Goal: Information Seeking & Learning: Check status

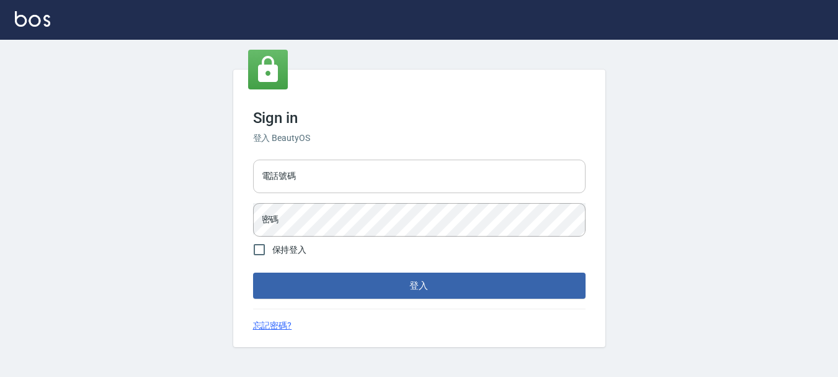
click at [388, 189] on input "電話號碼" at bounding box center [419, 175] width 332 height 33
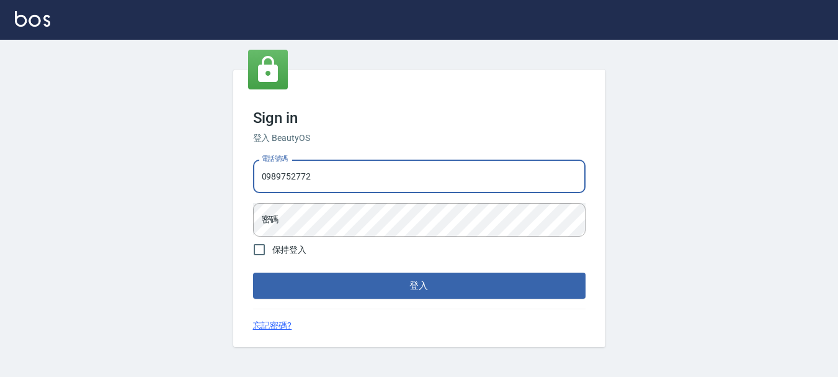
type input "0989752772"
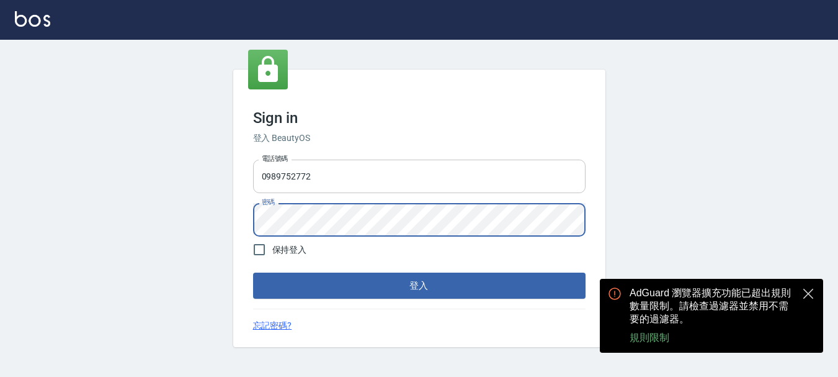
click at [253, 272] on button "登入" at bounding box center [419, 285] width 332 height 26
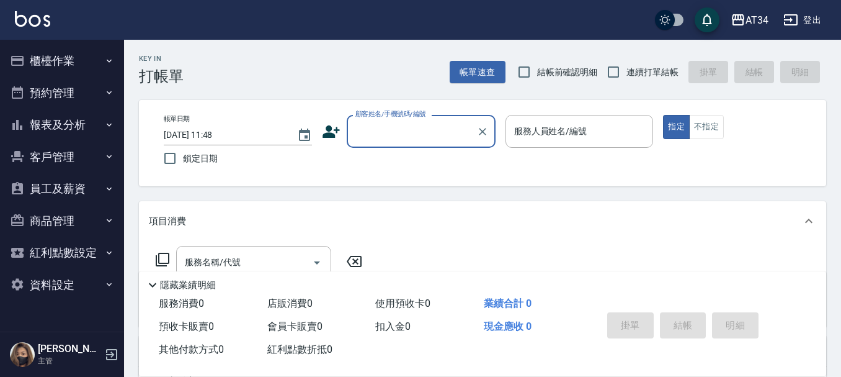
click at [107, 125] on icon "button" at bounding box center [109, 125] width 10 height 10
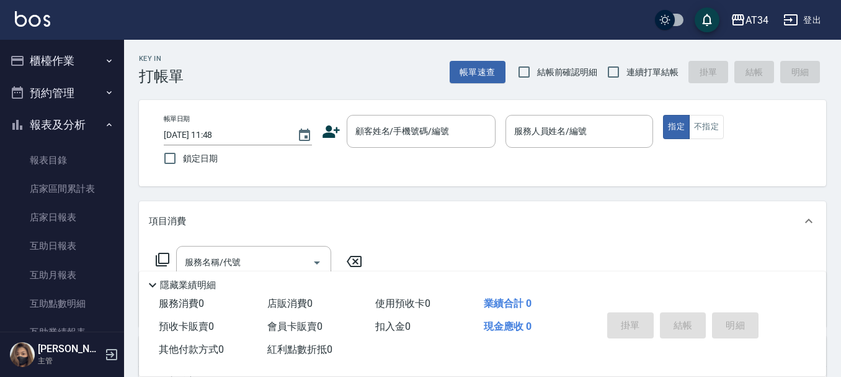
click at [92, 57] on button "櫃檯作業" at bounding box center [62, 61] width 114 height 32
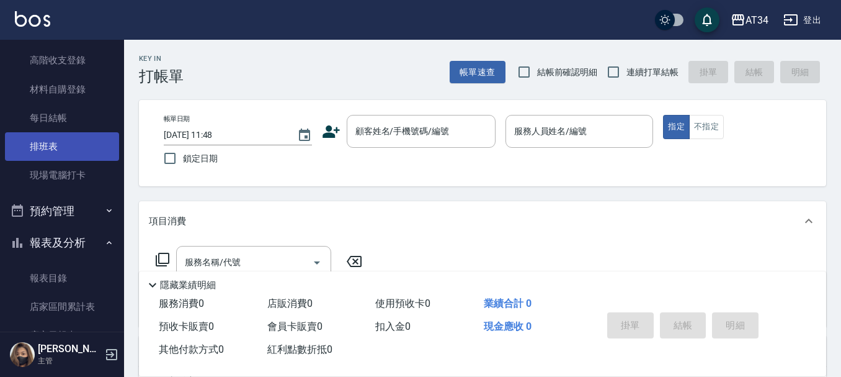
scroll to position [124, 0]
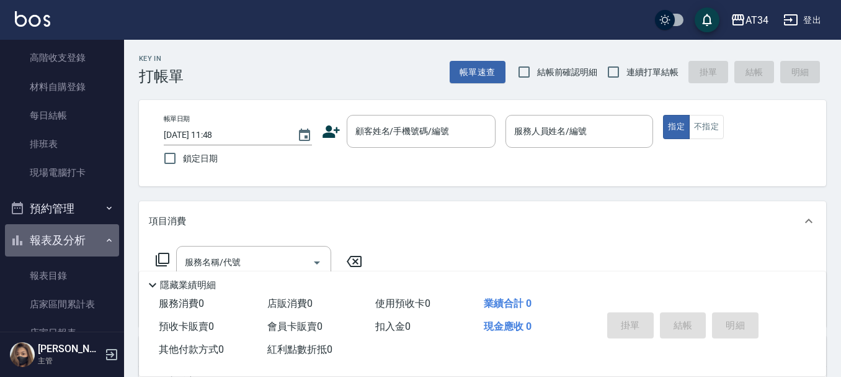
click at [91, 233] on button "報表及分析" at bounding box center [62, 240] width 114 height 32
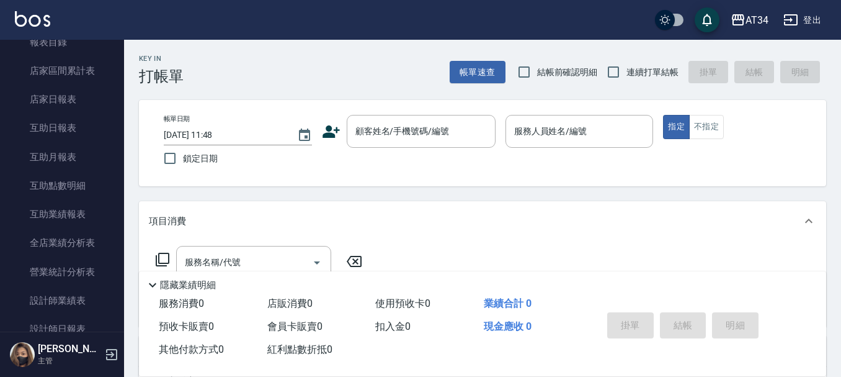
scroll to position [372, 0]
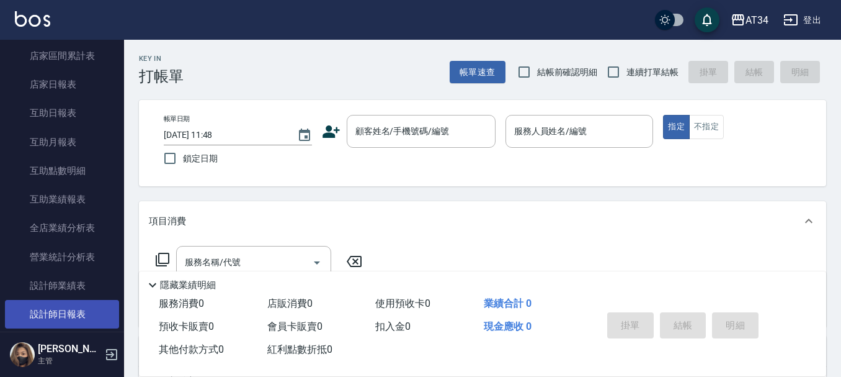
click at [79, 303] on link "設計師日報表" at bounding box center [62, 314] width 114 height 29
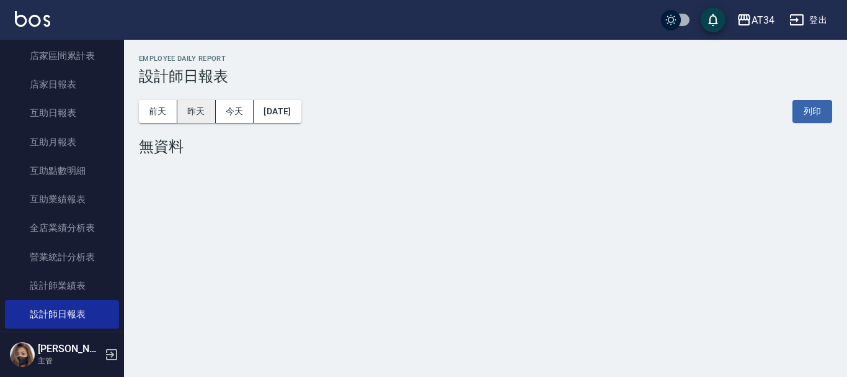
click at [188, 106] on button "昨天" at bounding box center [196, 111] width 38 height 23
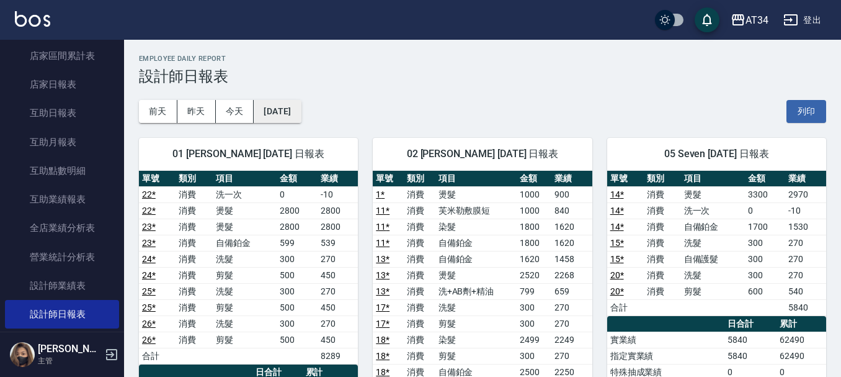
click at [290, 111] on button "[DATE]" at bounding box center [277, 111] width 47 height 23
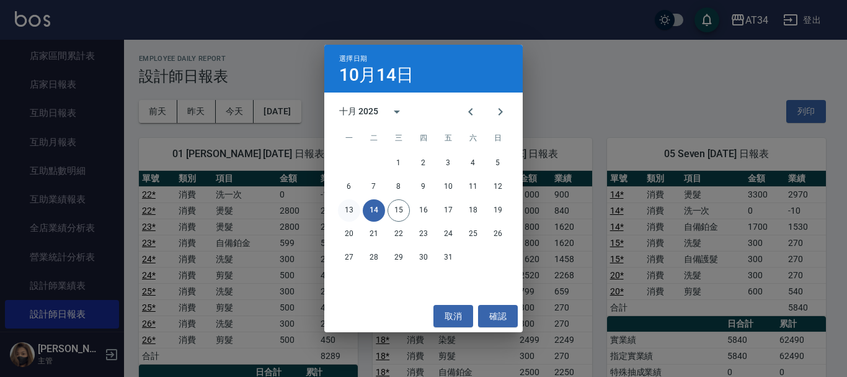
click at [346, 212] on button "13" at bounding box center [349, 210] width 22 height 22
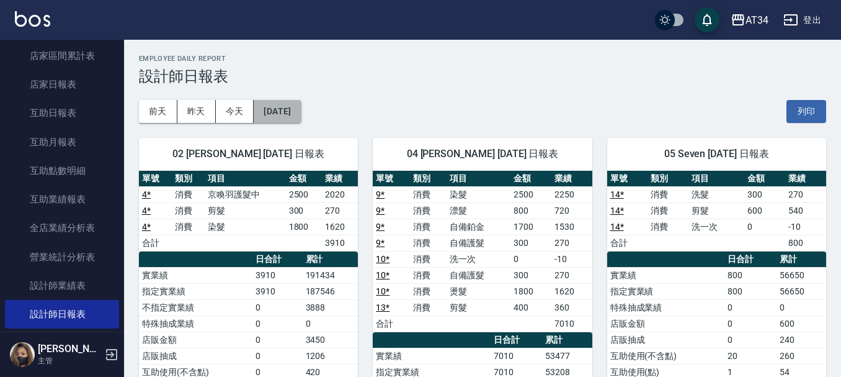
click at [301, 112] on button "[DATE]" at bounding box center [277, 111] width 47 height 23
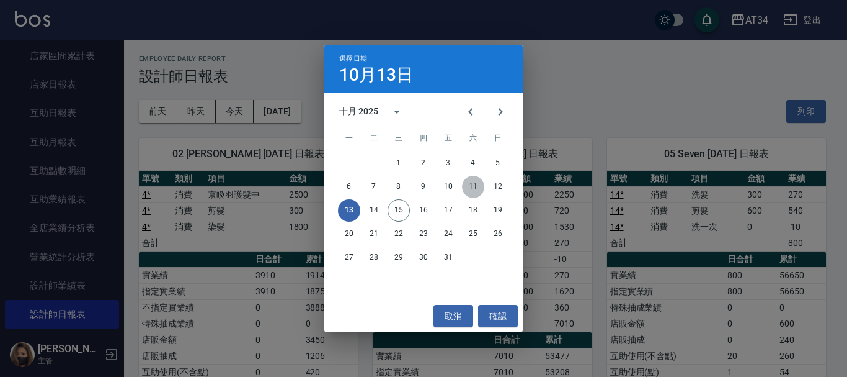
click at [479, 187] on button "11" at bounding box center [473, 187] width 22 height 22
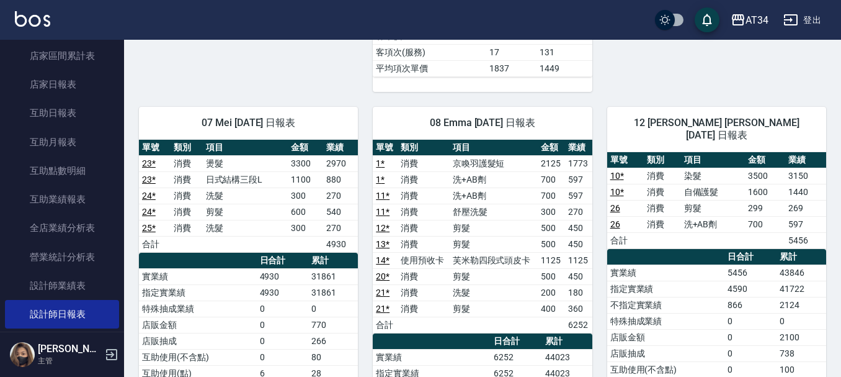
scroll to position [620, 0]
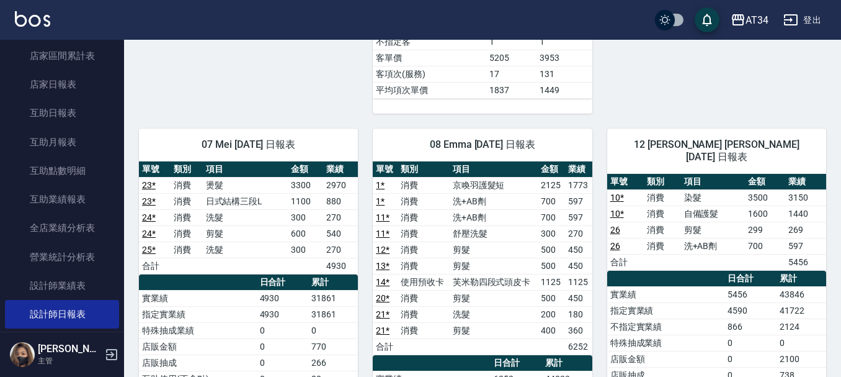
click at [483, 190] on td "京喚羽護髮短" at bounding box center [494, 185] width 88 height 16
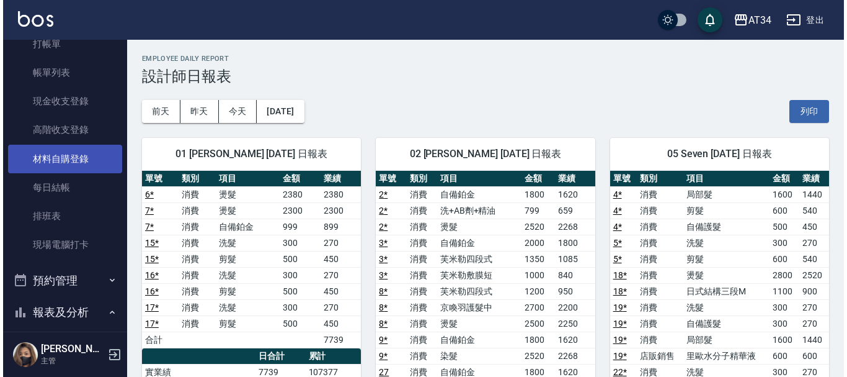
scroll to position [0, 0]
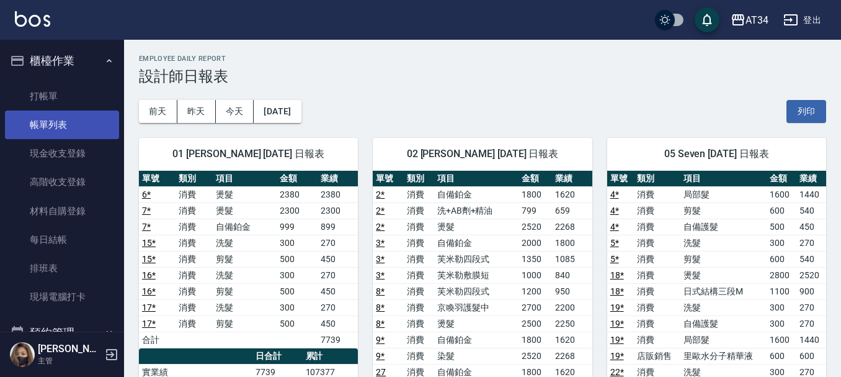
click at [80, 127] on link "帳單列表" at bounding box center [62, 124] width 114 height 29
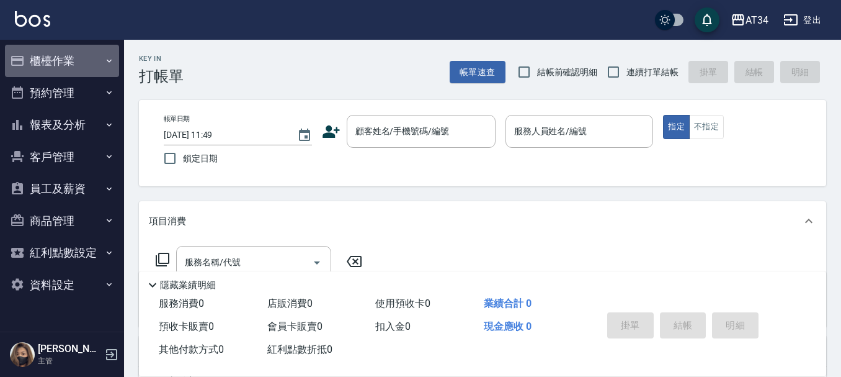
click at [78, 60] on button "櫃檯作業" at bounding box center [62, 61] width 114 height 32
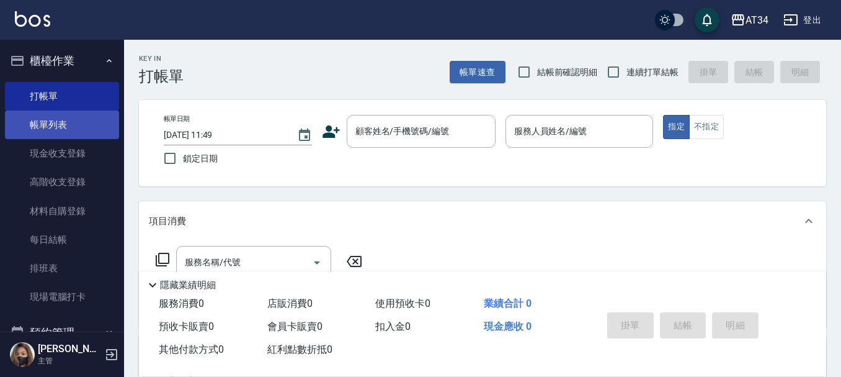
click at [87, 126] on link "帳單列表" at bounding box center [62, 124] width 114 height 29
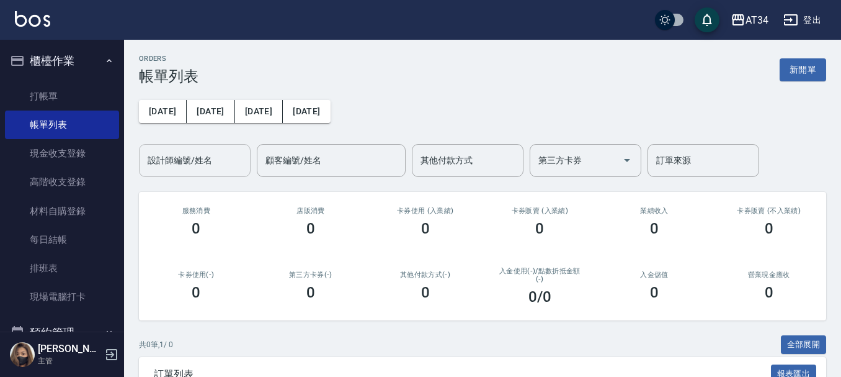
click at [200, 151] on div "設計師編號/姓名 設計師編號/姓名" at bounding box center [195, 160] width 112 height 33
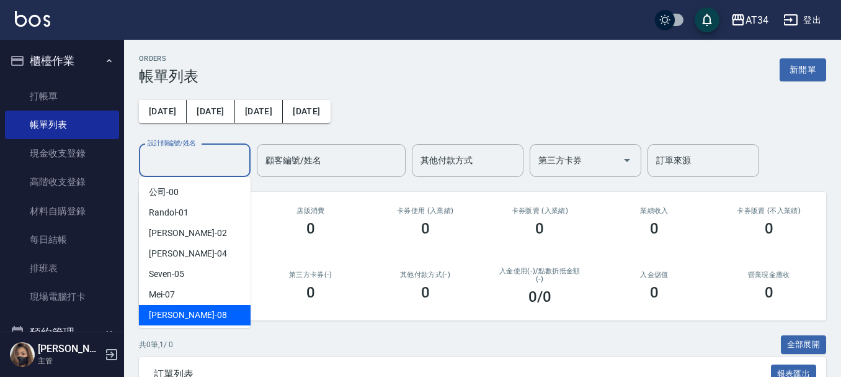
click at [192, 310] on div "Emma -08" at bounding box center [195, 315] width 112 height 20
type input "Emma-08"
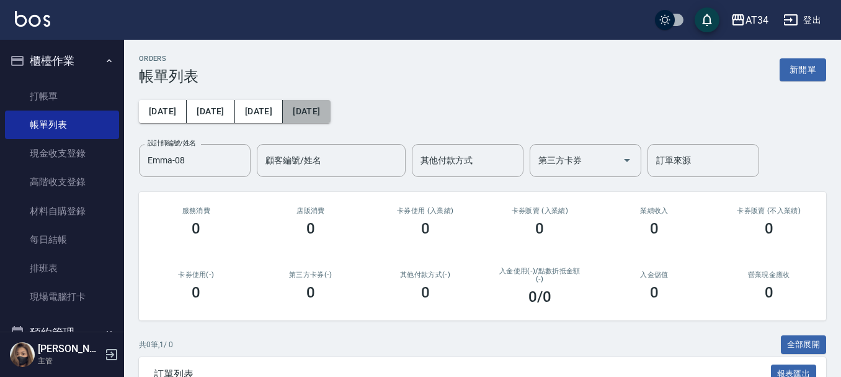
click at [298, 105] on button "[DATE]" at bounding box center [306, 111] width 47 height 23
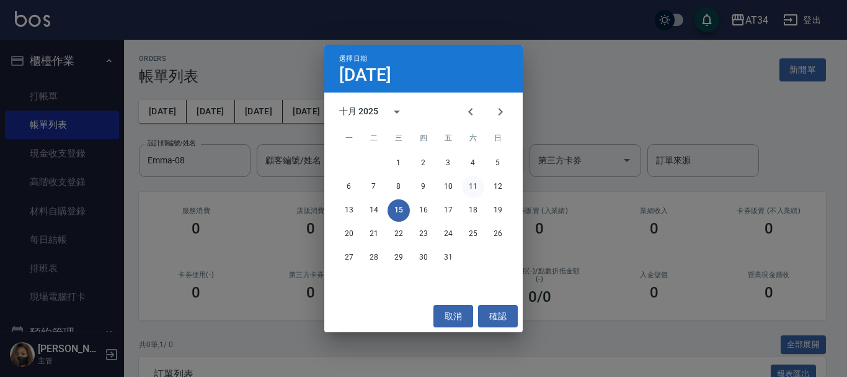
click at [479, 189] on button "11" at bounding box center [473, 187] width 22 height 22
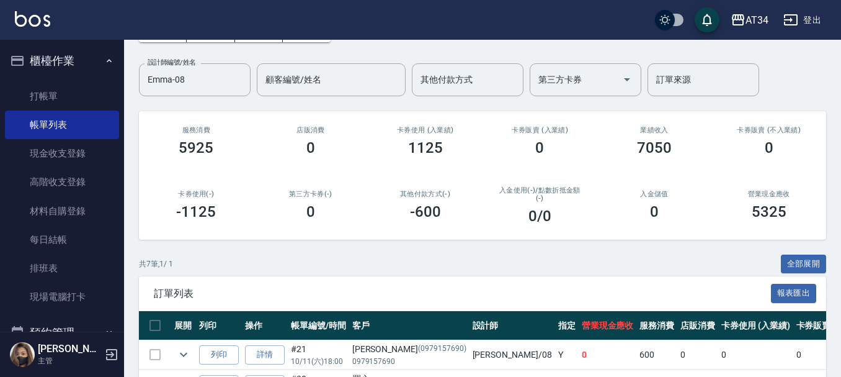
scroll to position [310, 0]
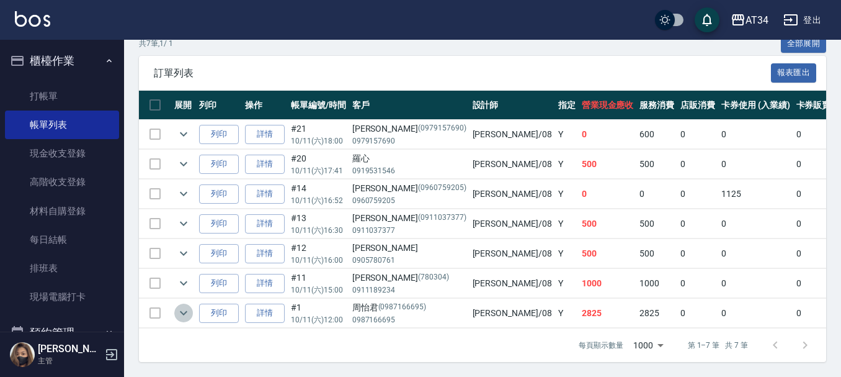
click at [185, 306] on icon "expand row" at bounding box center [183, 312] width 15 height 15
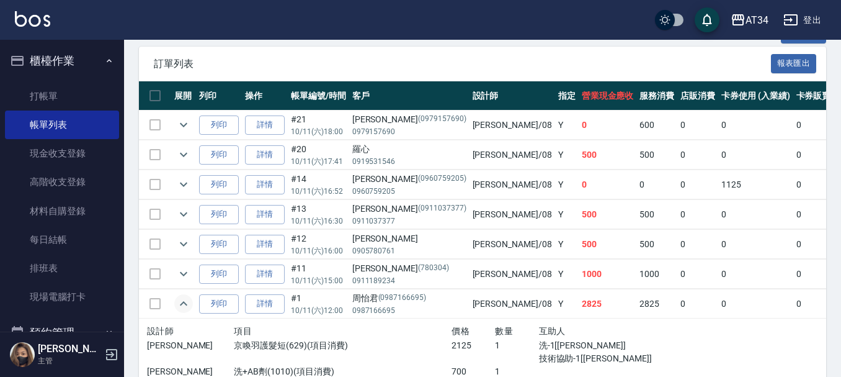
click at [185, 306] on icon "expand row" at bounding box center [183, 303] width 15 height 15
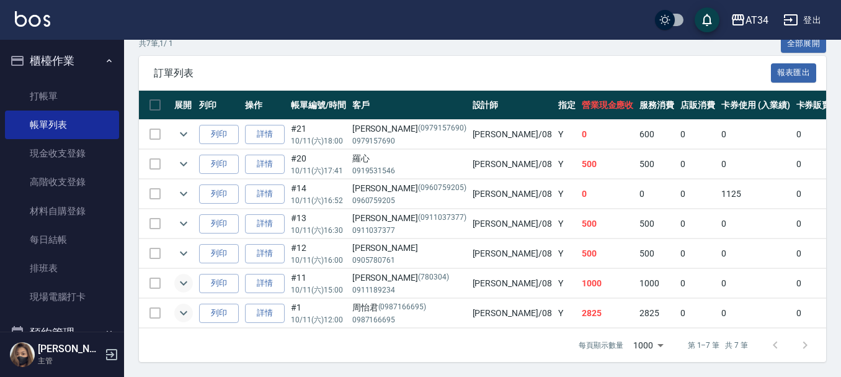
click at [187, 275] on icon "expand row" at bounding box center [183, 282] width 15 height 15
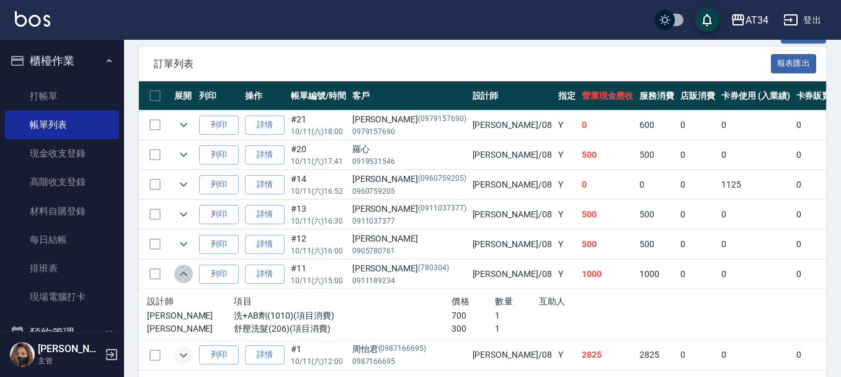
click at [187, 269] on icon "expand row" at bounding box center [183, 273] width 15 height 15
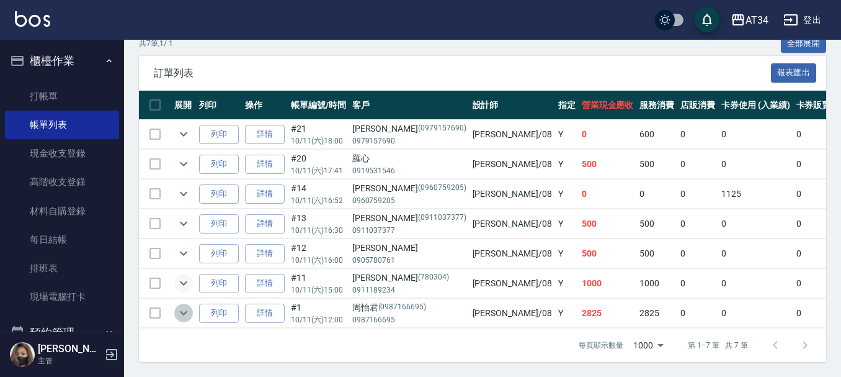
click at [185, 308] on icon "expand row" at bounding box center [183, 312] width 15 height 15
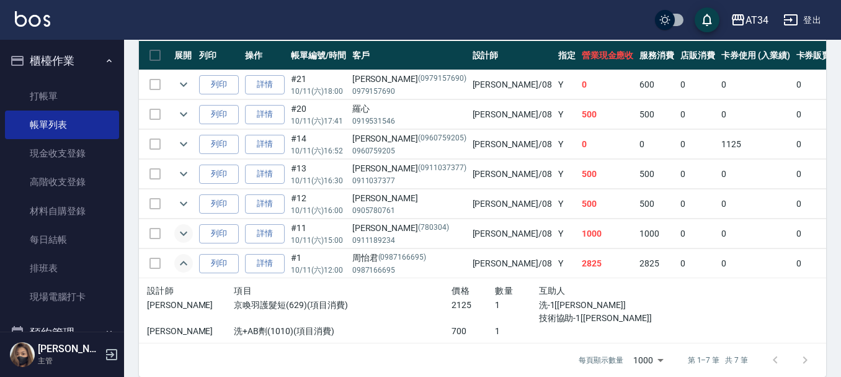
scroll to position [372, 0]
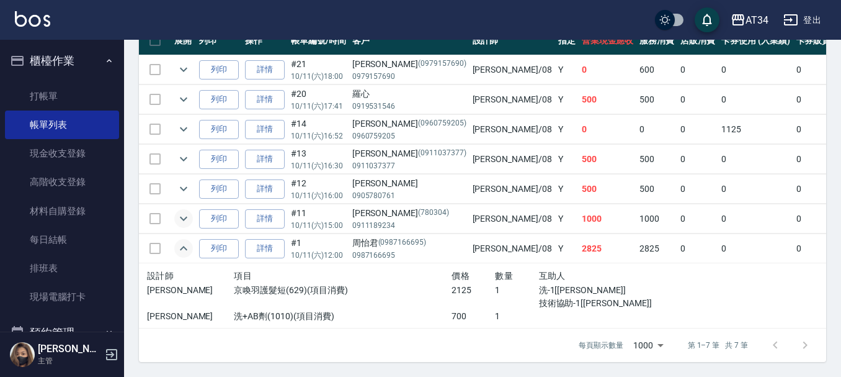
click at [187, 241] on icon "expand row" at bounding box center [183, 248] width 15 height 15
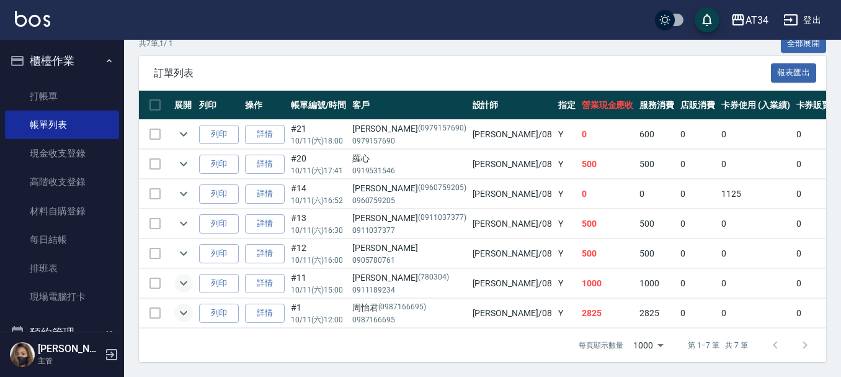
scroll to position [310, 0]
click at [182, 156] on icon "expand row" at bounding box center [183, 163] width 15 height 15
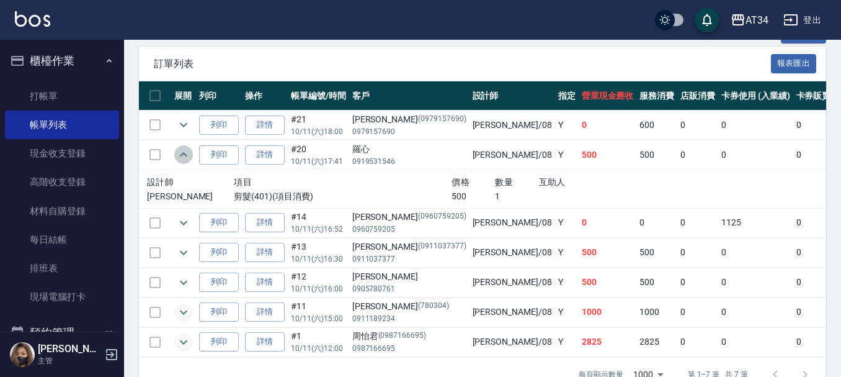
click at [182, 149] on icon "expand row" at bounding box center [183, 154] width 15 height 15
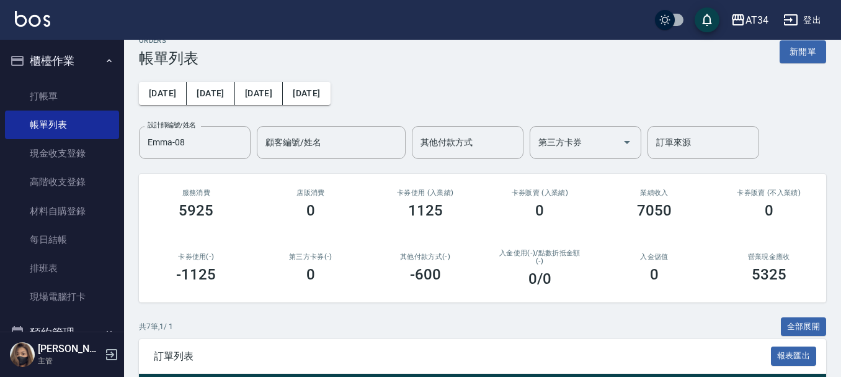
scroll to position [0, 0]
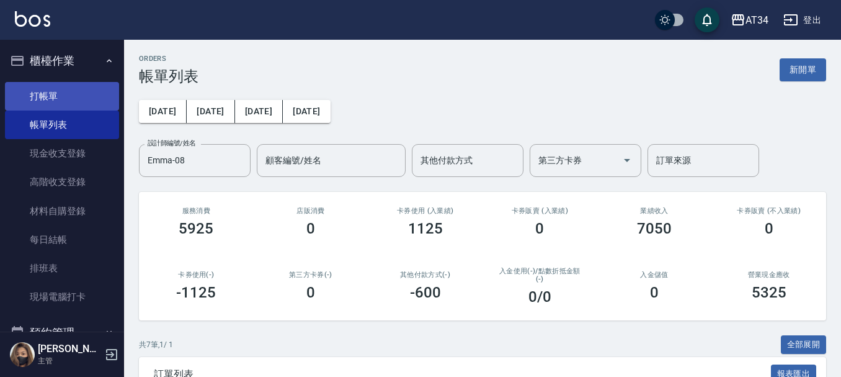
click at [44, 92] on link "打帳單" at bounding box center [62, 96] width 114 height 29
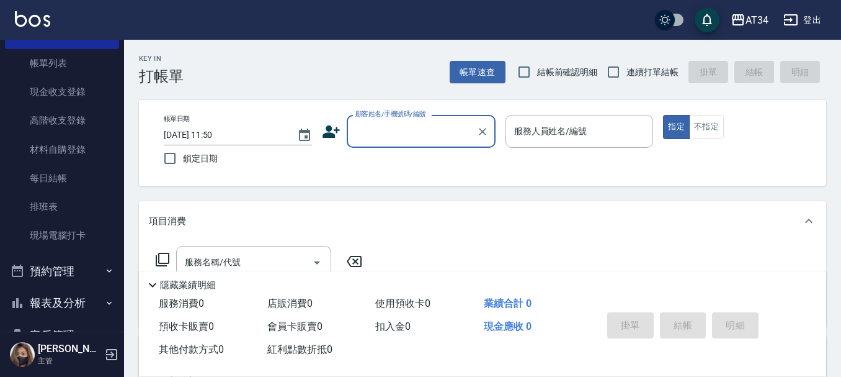
scroll to position [124, 0]
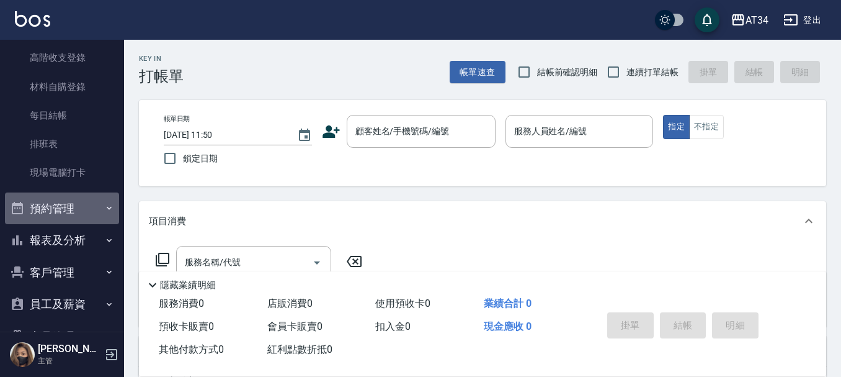
click at [95, 213] on button "預約管理" at bounding box center [62, 208] width 114 height 32
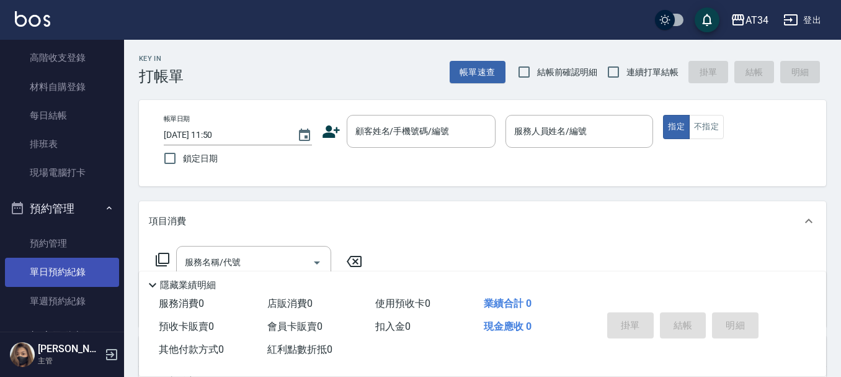
click at [81, 273] on link "單日預約紀錄" at bounding box center [62, 271] width 114 height 29
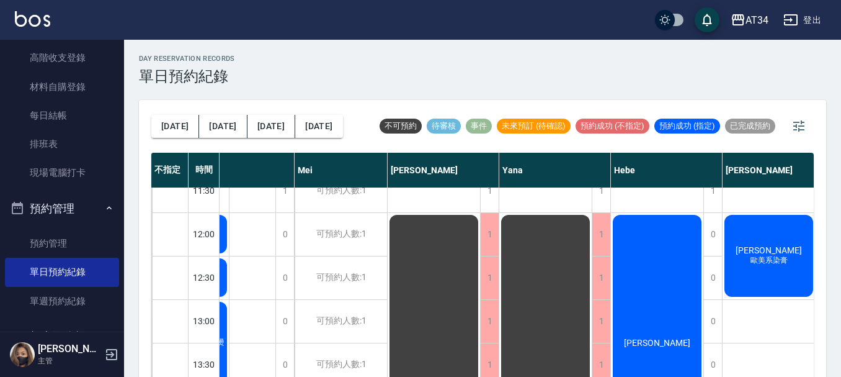
scroll to position [62, 631]
